Goal: Task Accomplishment & Management: Use online tool/utility

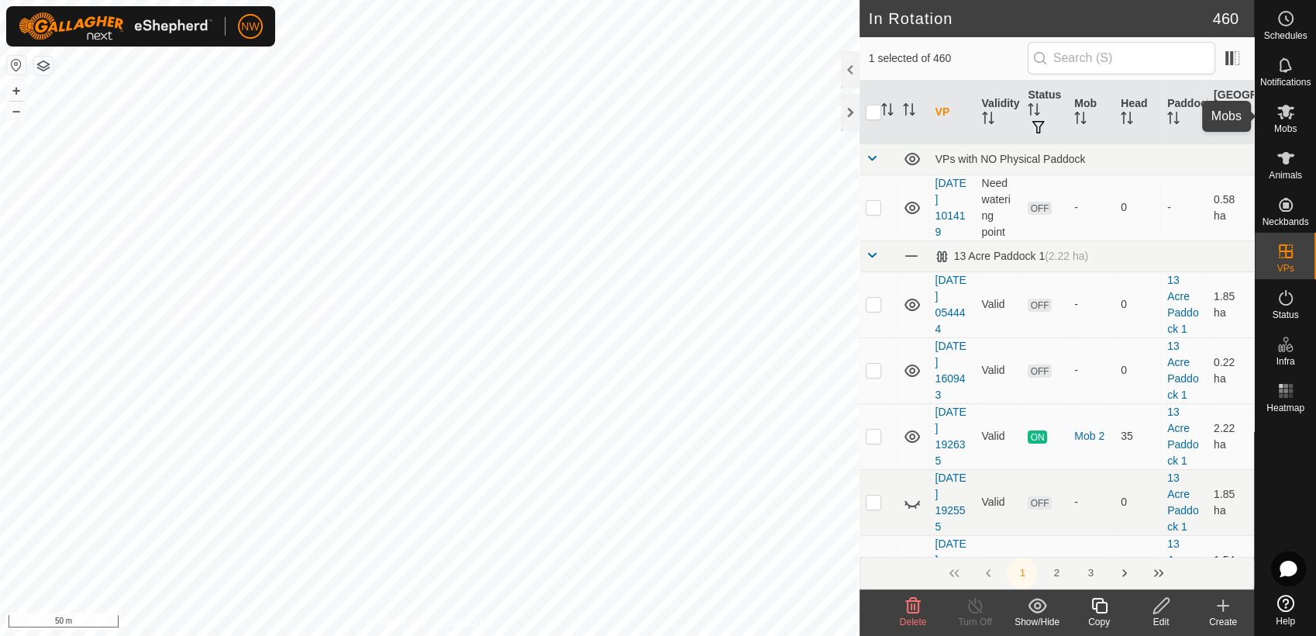
click at [1290, 121] on es-mob-svg-icon at bounding box center [1286, 111] width 28 height 25
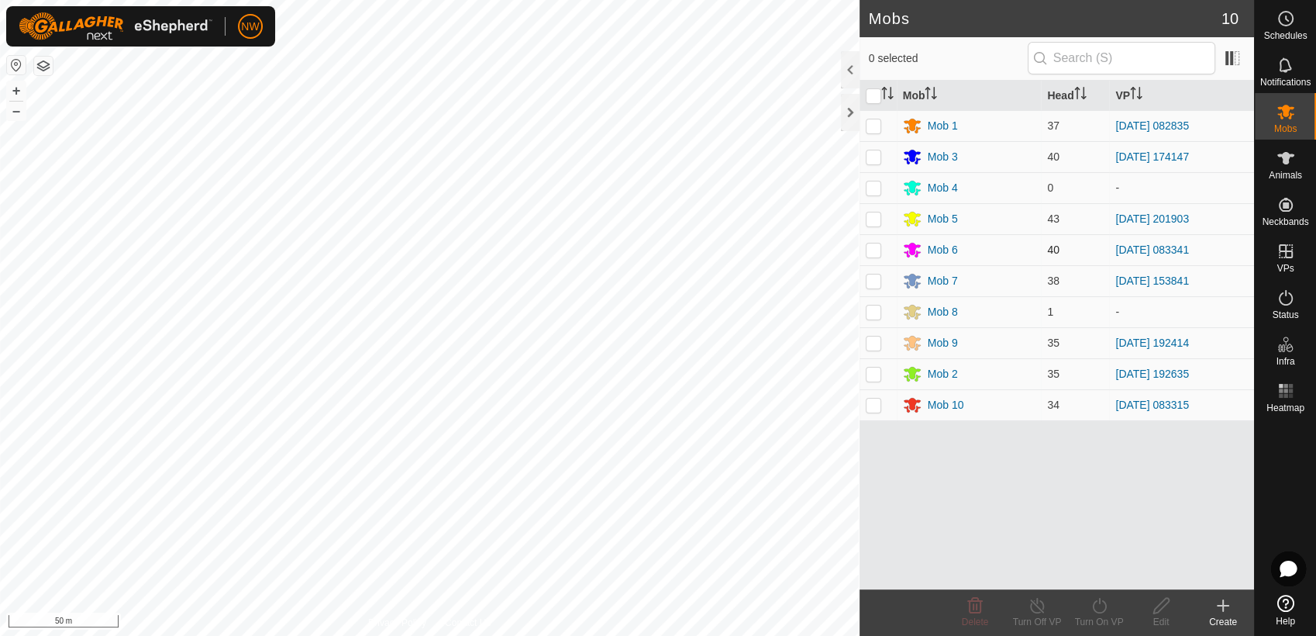
click at [874, 249] on p-checkbox at bounding box center [874, 249] width 16 height 12
checkbox input "true"
click at [1105, 604] on icon at bounding box center [1099, 606] width 14 height 16
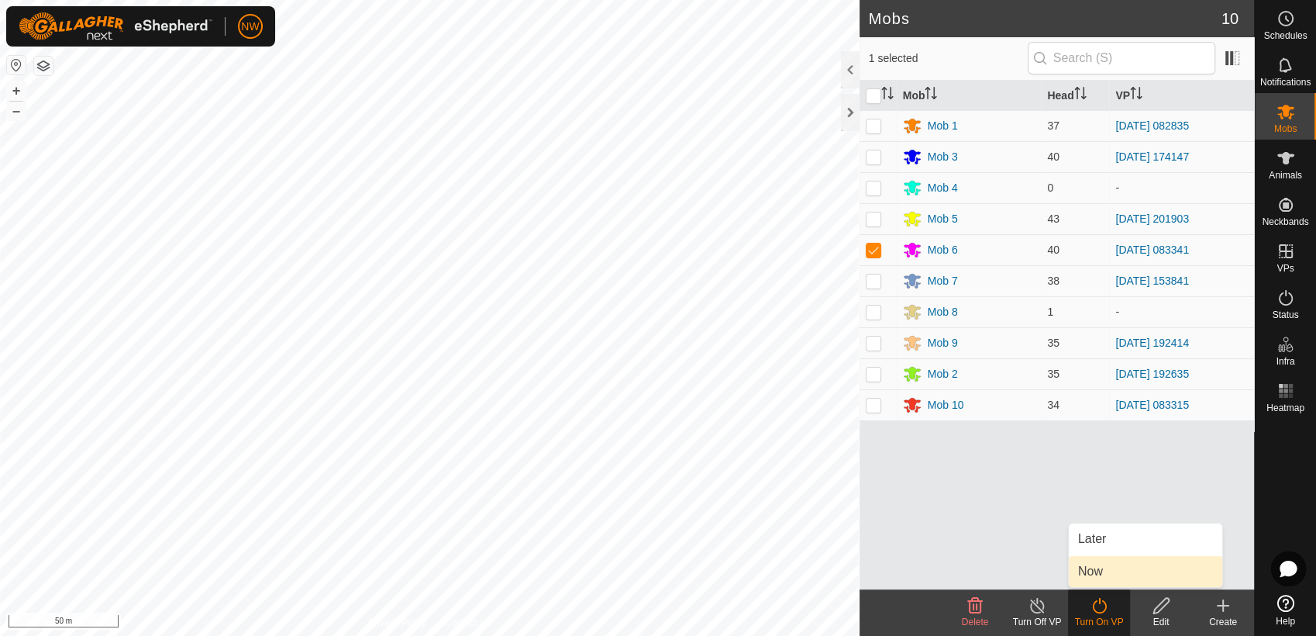
click at [1104, 573] on link "Now" at bounding box center [1145, 571] width 153 height 31
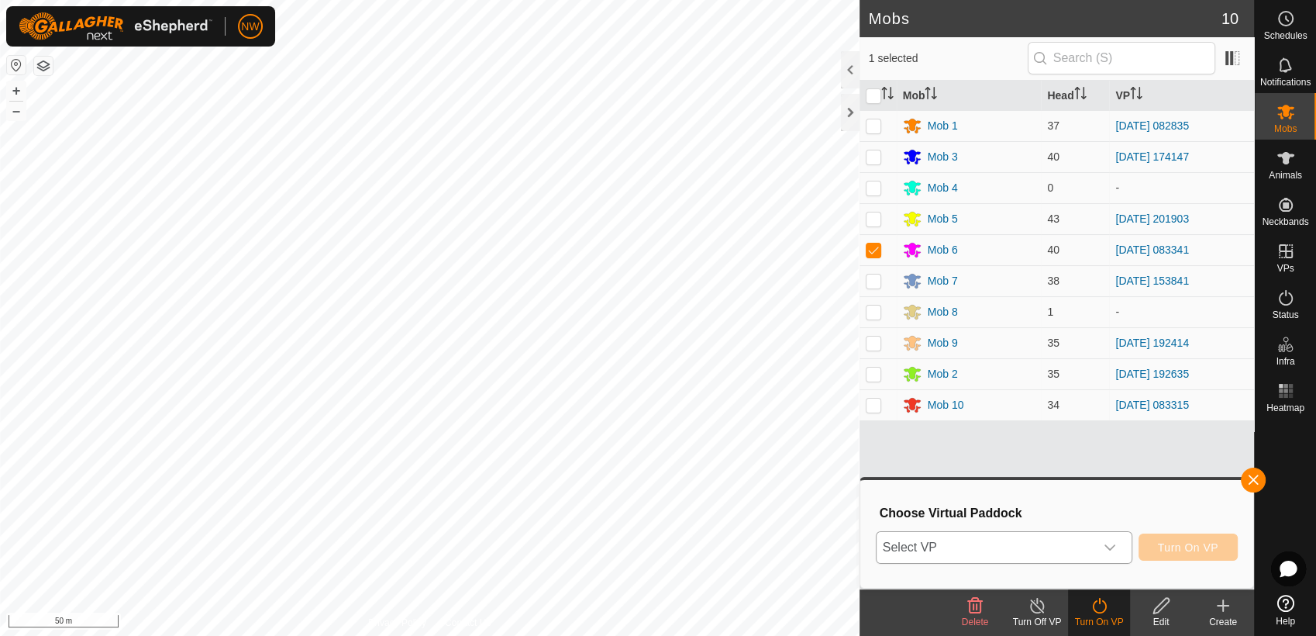
click at [1115, 547] on icon "dropdown trigger" at bounding box center [1110, 547] width 11 height 6
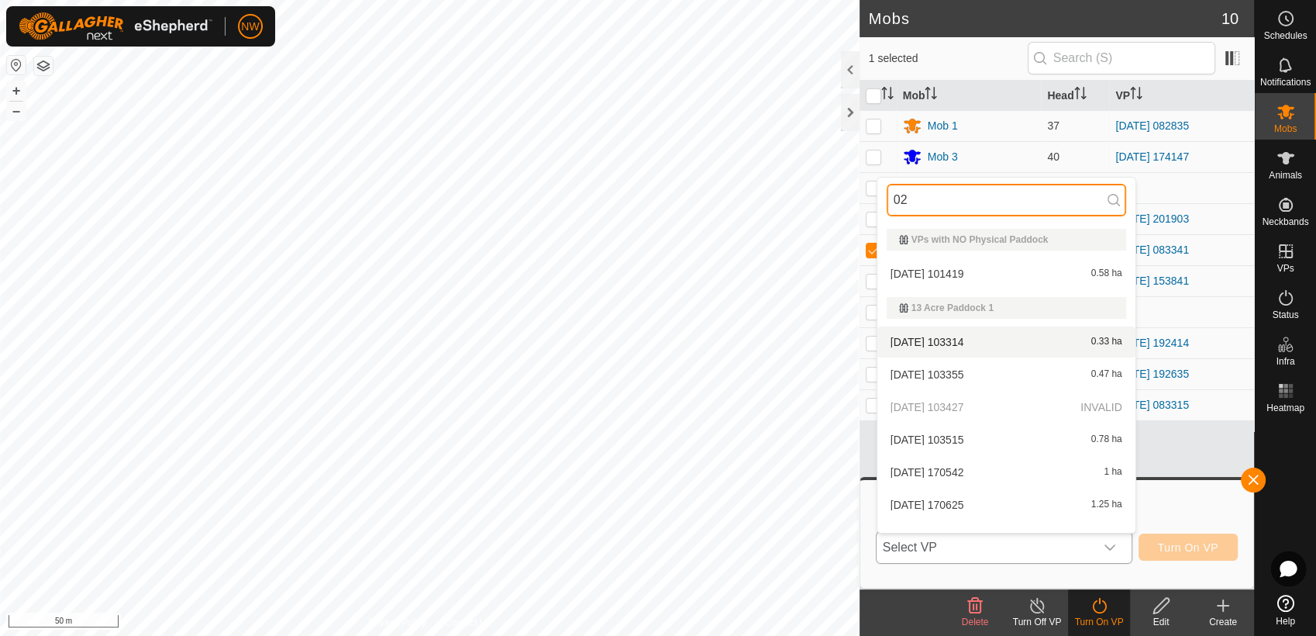
click at [911, 202] on input "02" at bounding box center [1007, 200] width 240 height 33
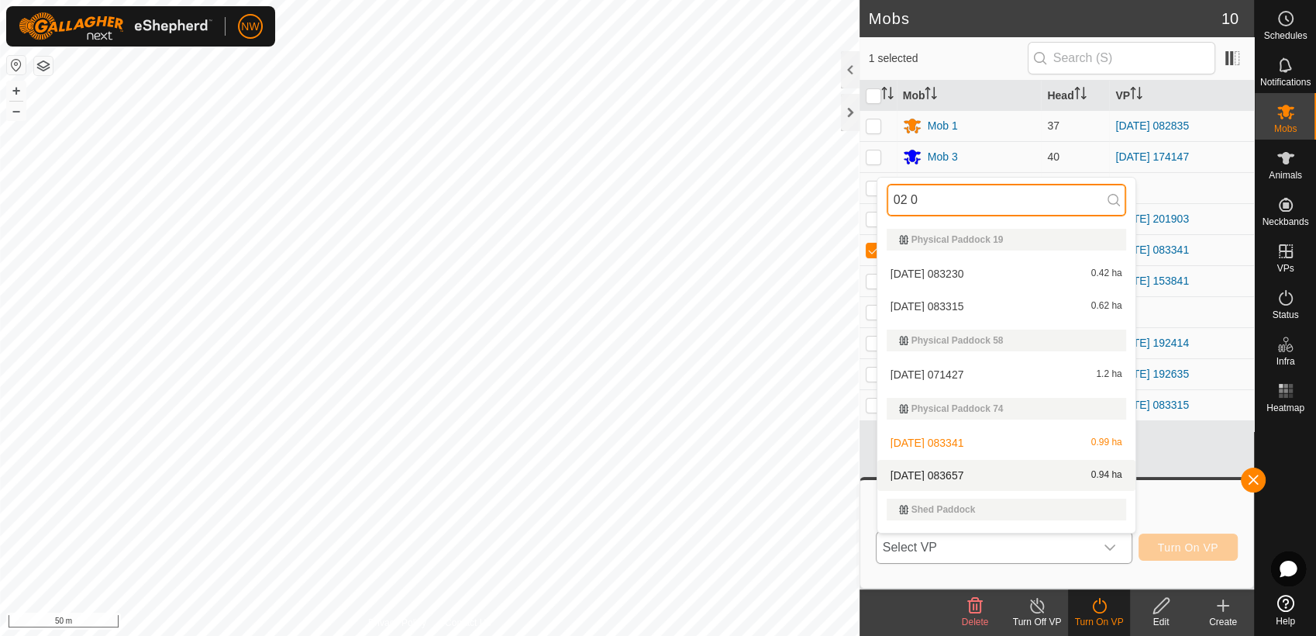
type input "02 0"
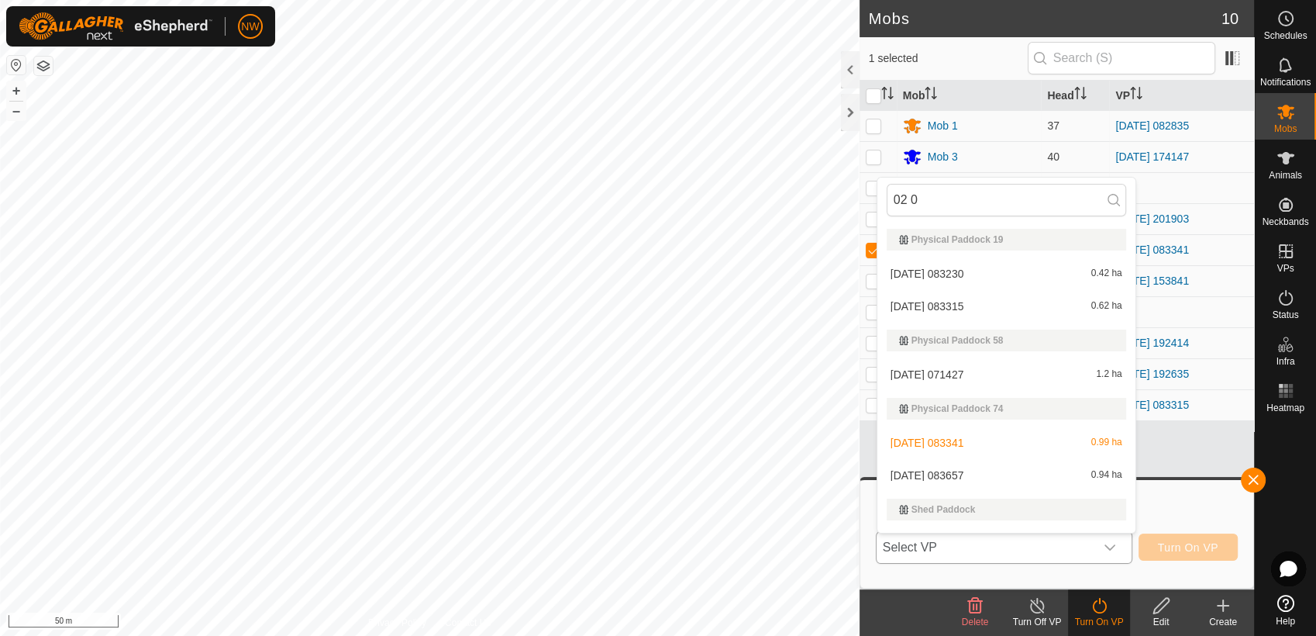
click at [956, 466] on li "[DATE] 083657 0.94 ha" at bounding box center [1007, 475] width 258 height 31
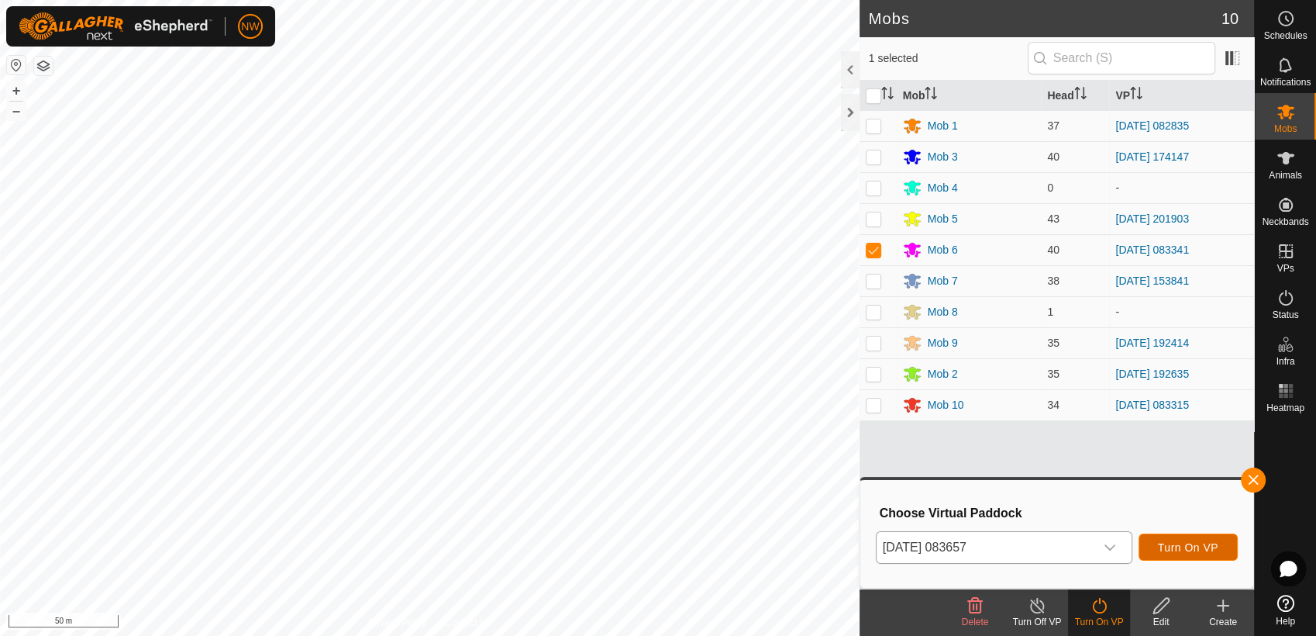
click at [1178, 541] on span "Turn On VP" at bounding box center [1188, 547] width 60 height 12
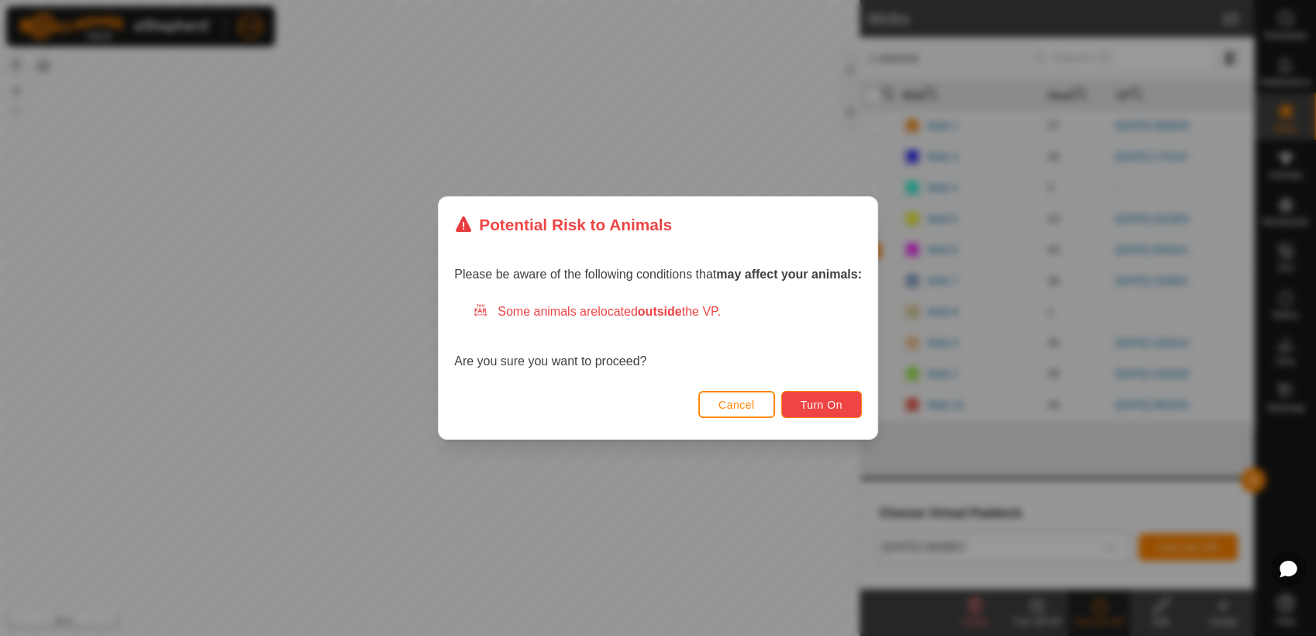
click at [809, 405] on span "Turn On" at bounding box center [822, 404] width 42 height 12
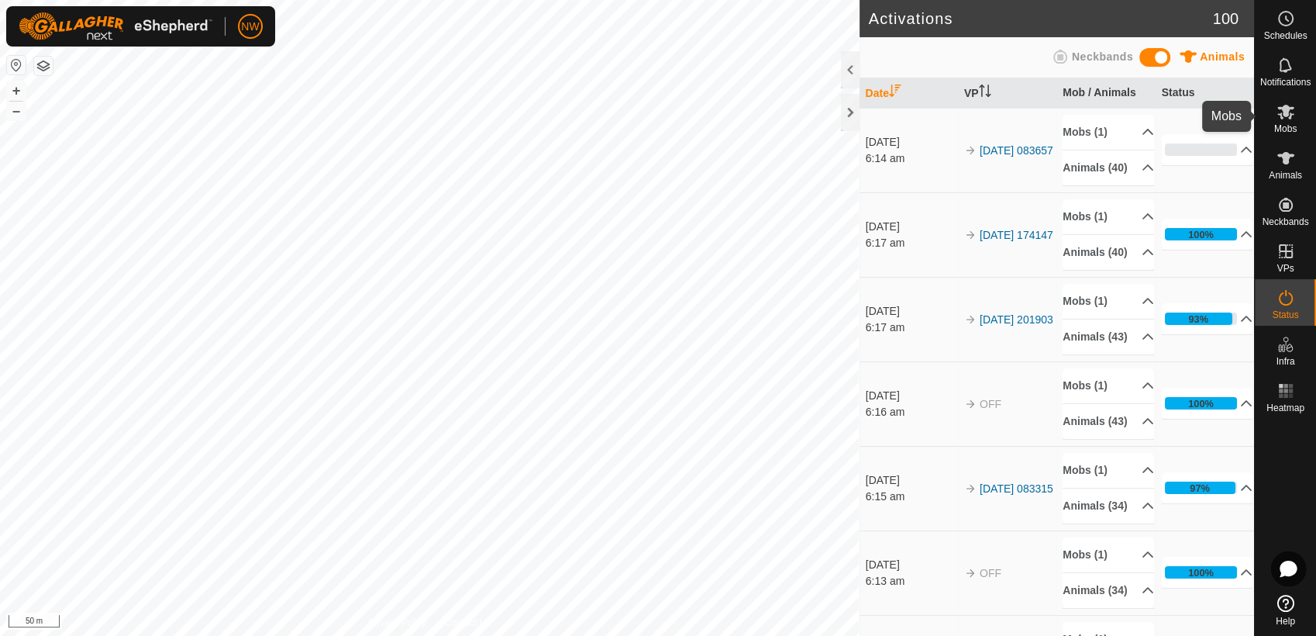
click at [1285, 112] on icon at bounding box center [1286, 112] width 17 height 15
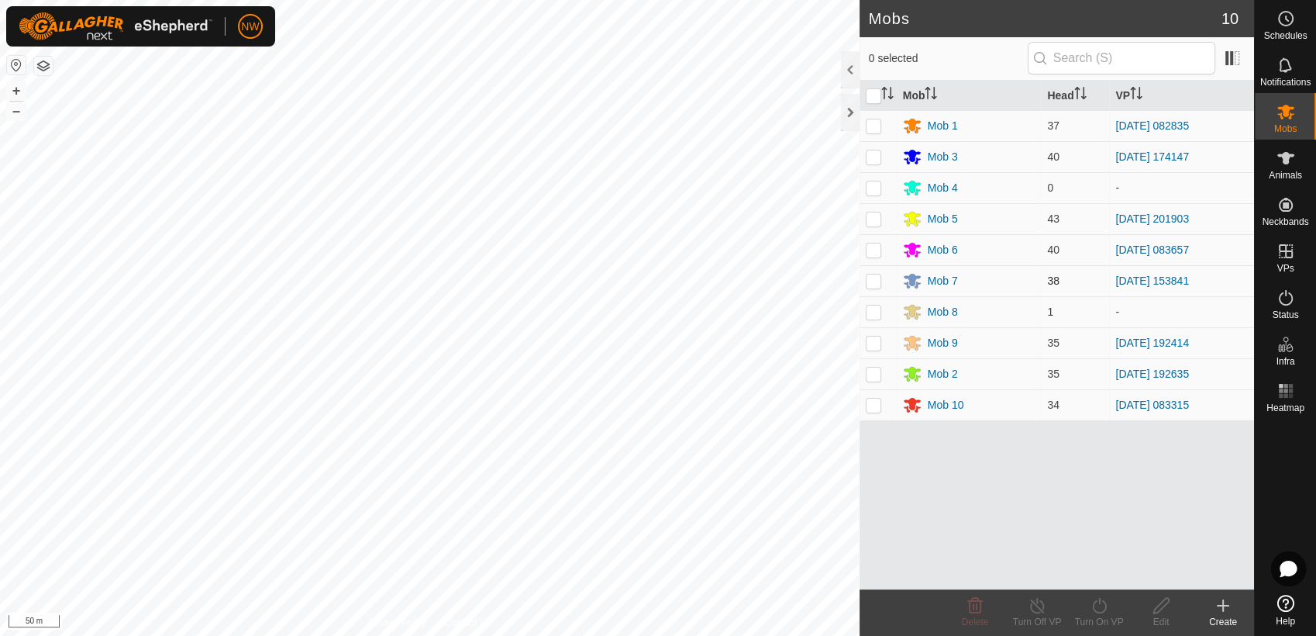
click at [872, 282] on p-checkbox at bounding box center [874, 280] width 16 height 12
checkbox input "true"
click at [1098, 607] on icon at bounding box center [1099, 605] width 19 height 19
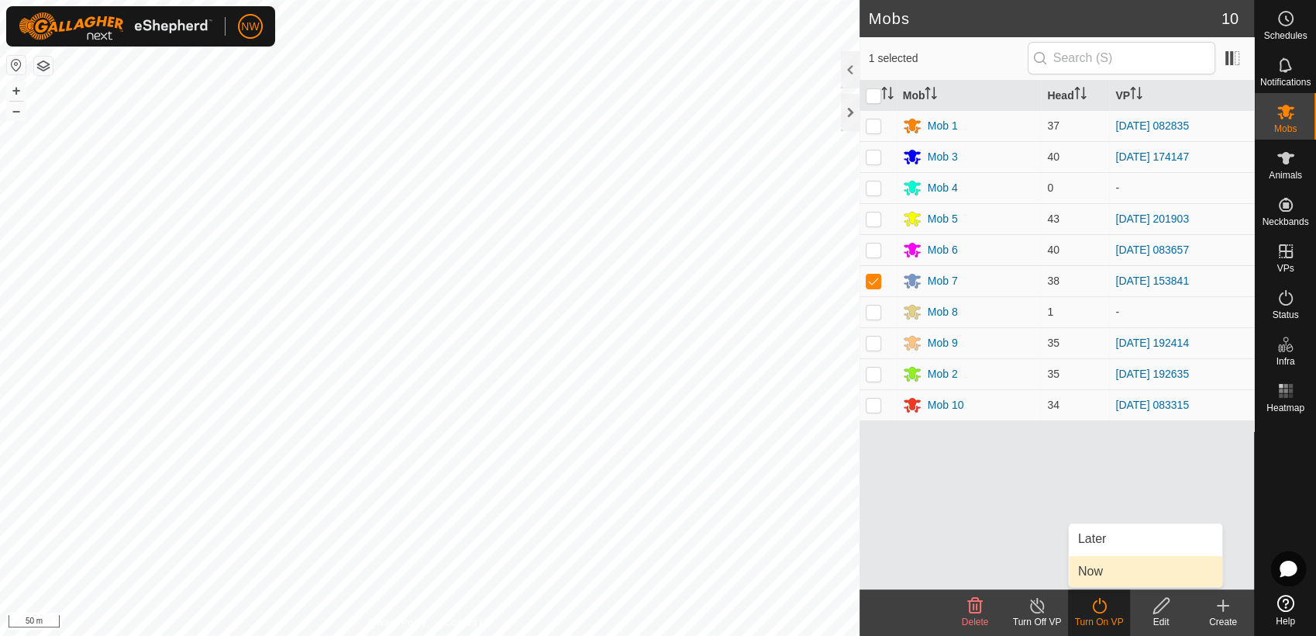
click at [1101, 568] on link "Now" at bounding box center [1145, 571] width 153 height 31
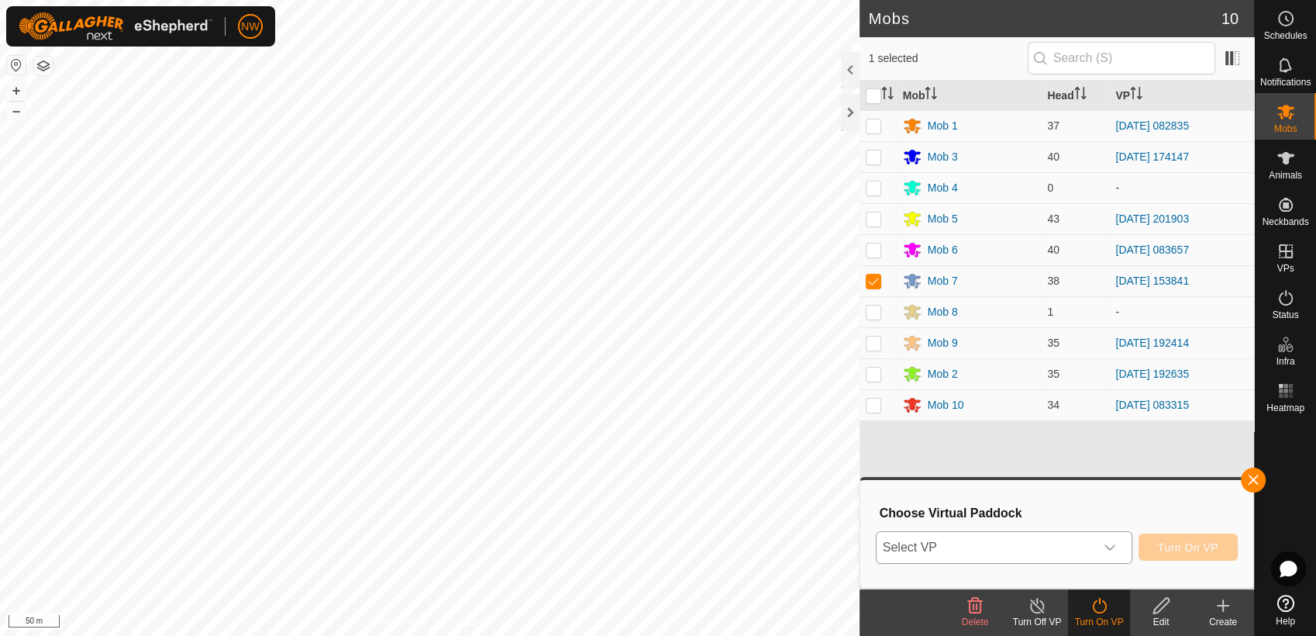
click at [1112, 543] on icon "dropdown trigger" at bounding box center [1110, 547] width 12 height 12
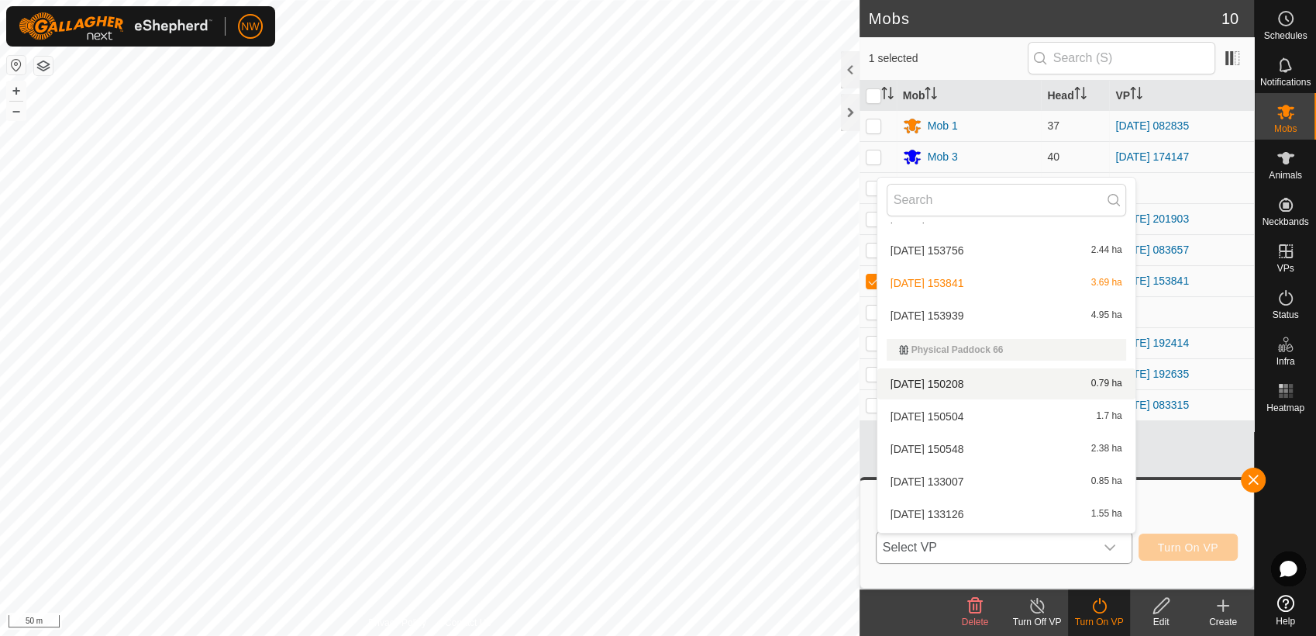
scroll to position [13529, 0]
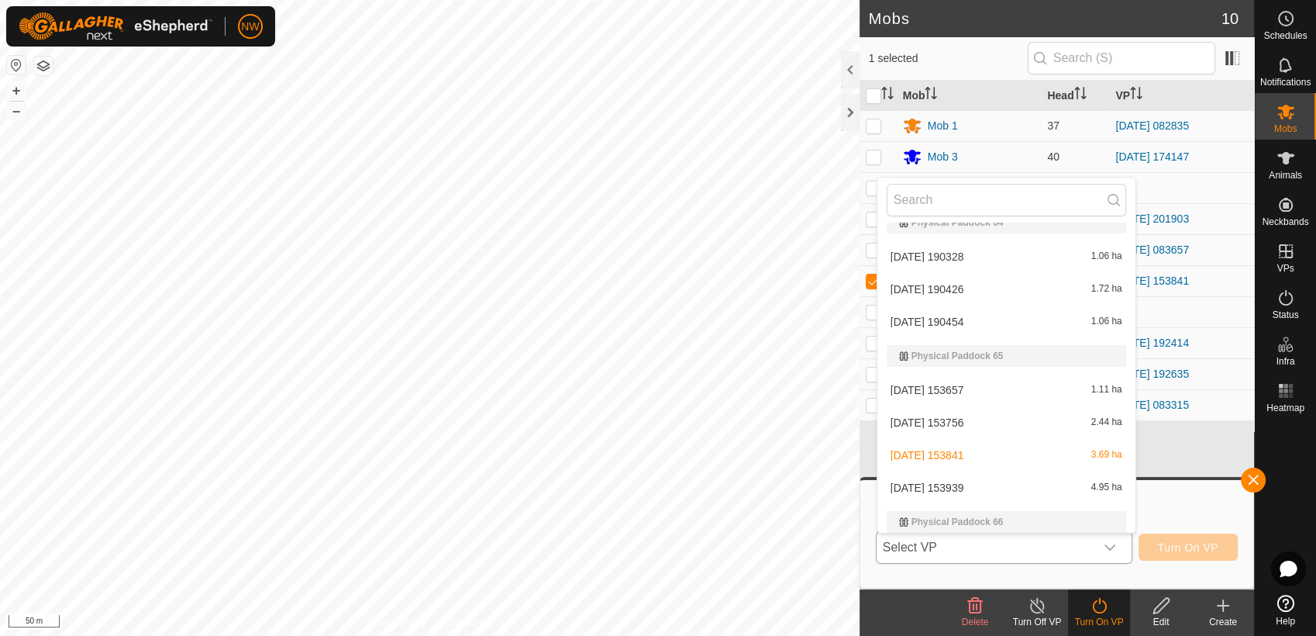
click at [960, 479] on li "[DATE] 153939 4.95 ha" at bounding box center [1007, 487] width 258 height 31
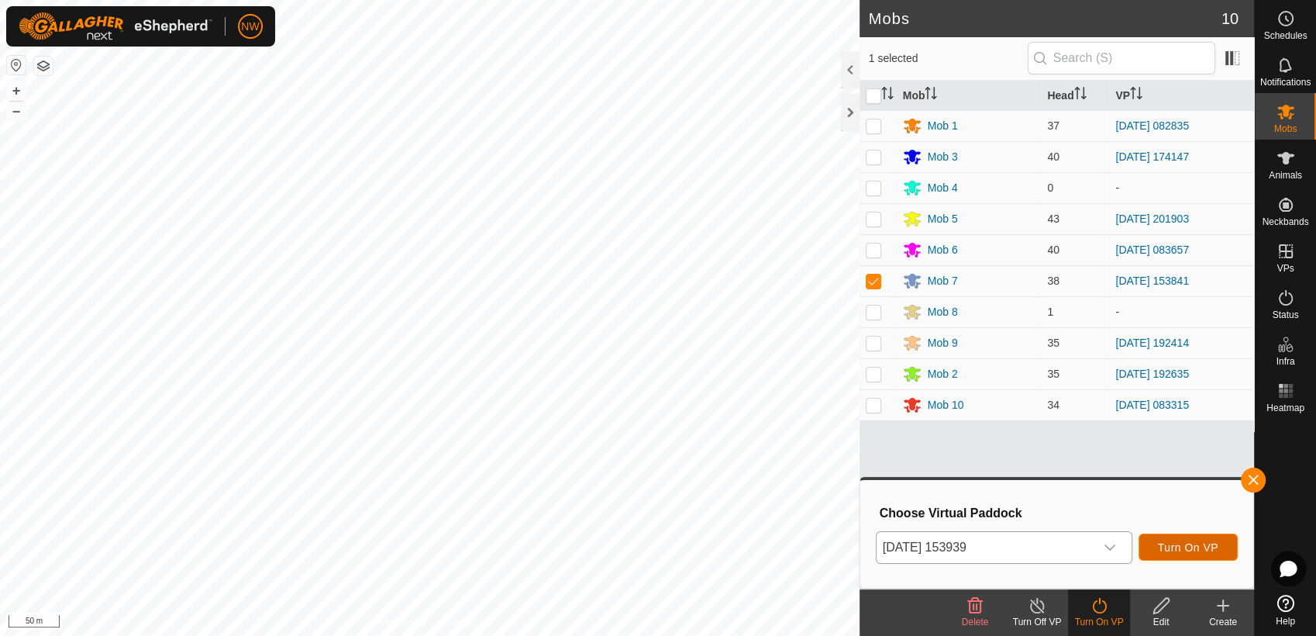
click at [1191, 543] on span "Turn On VP" at bounding box center [1188, 547] width 60 height 12
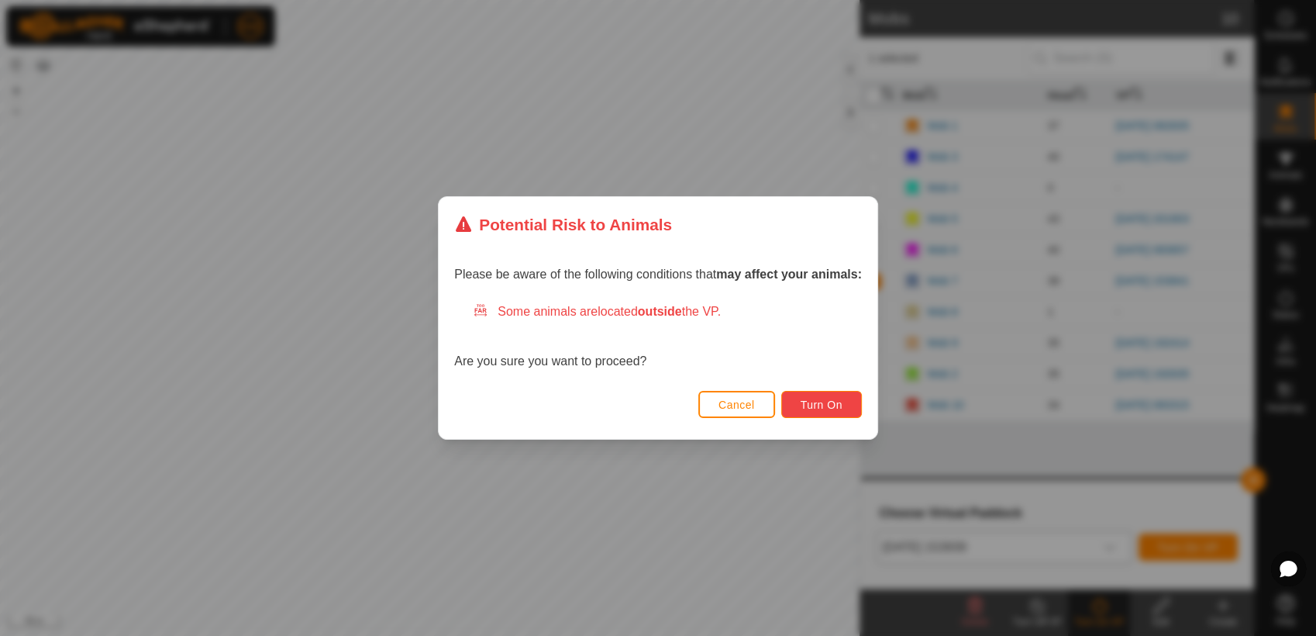
click at [798, 402] on button "Turn On" at bounding box center [821, 404] width 81 height 27
